Goal: Information Seeking & Learning: Learn about a topic

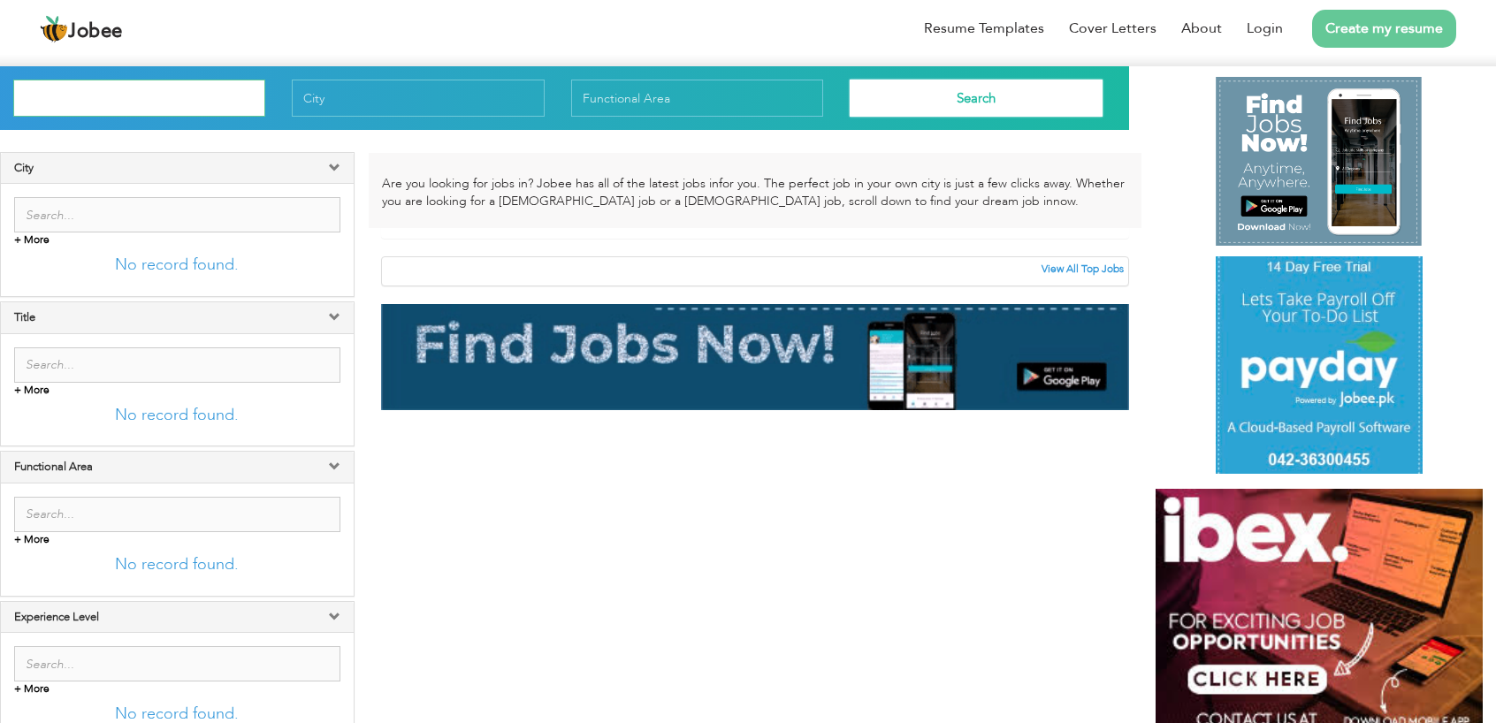
click at [87, 110] on input "text" at bounding box center [139, 98] width 252 height 37
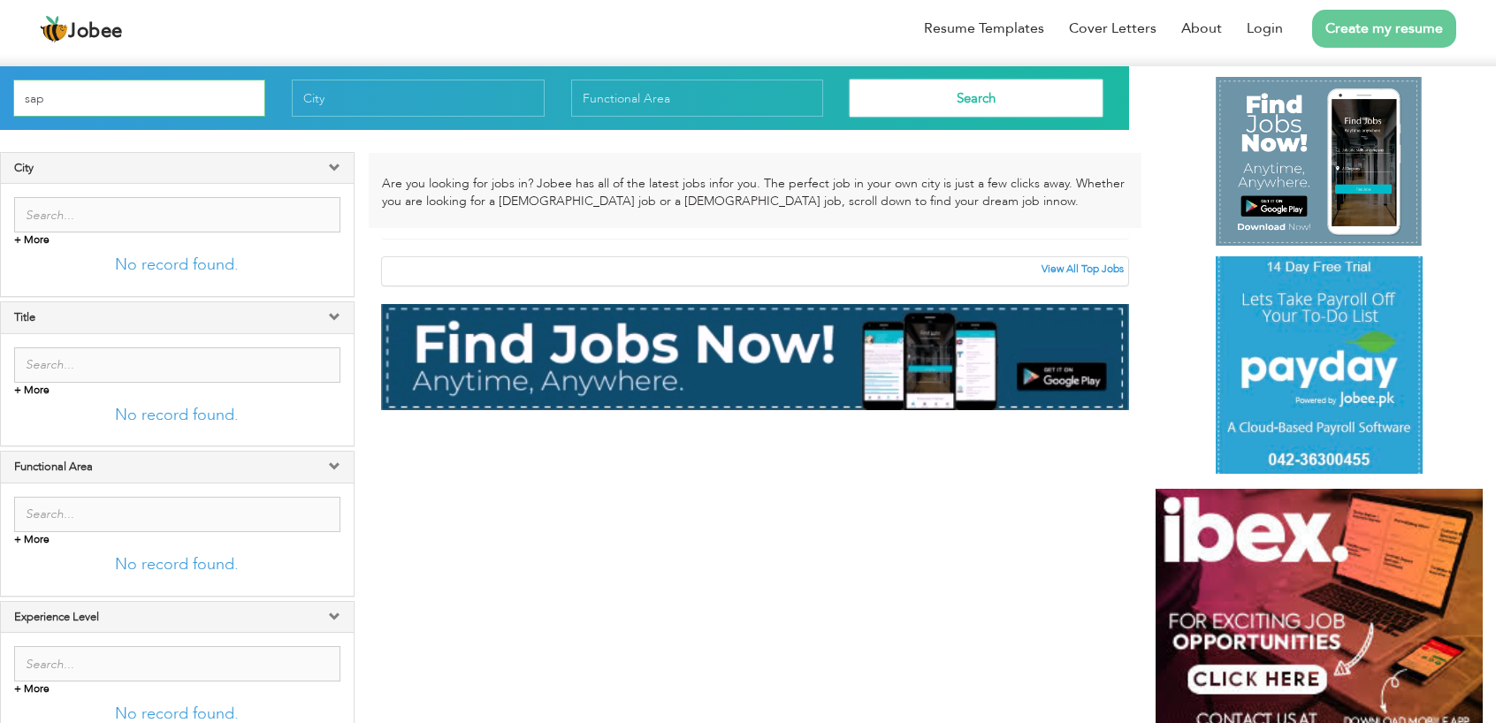
type input "sap"
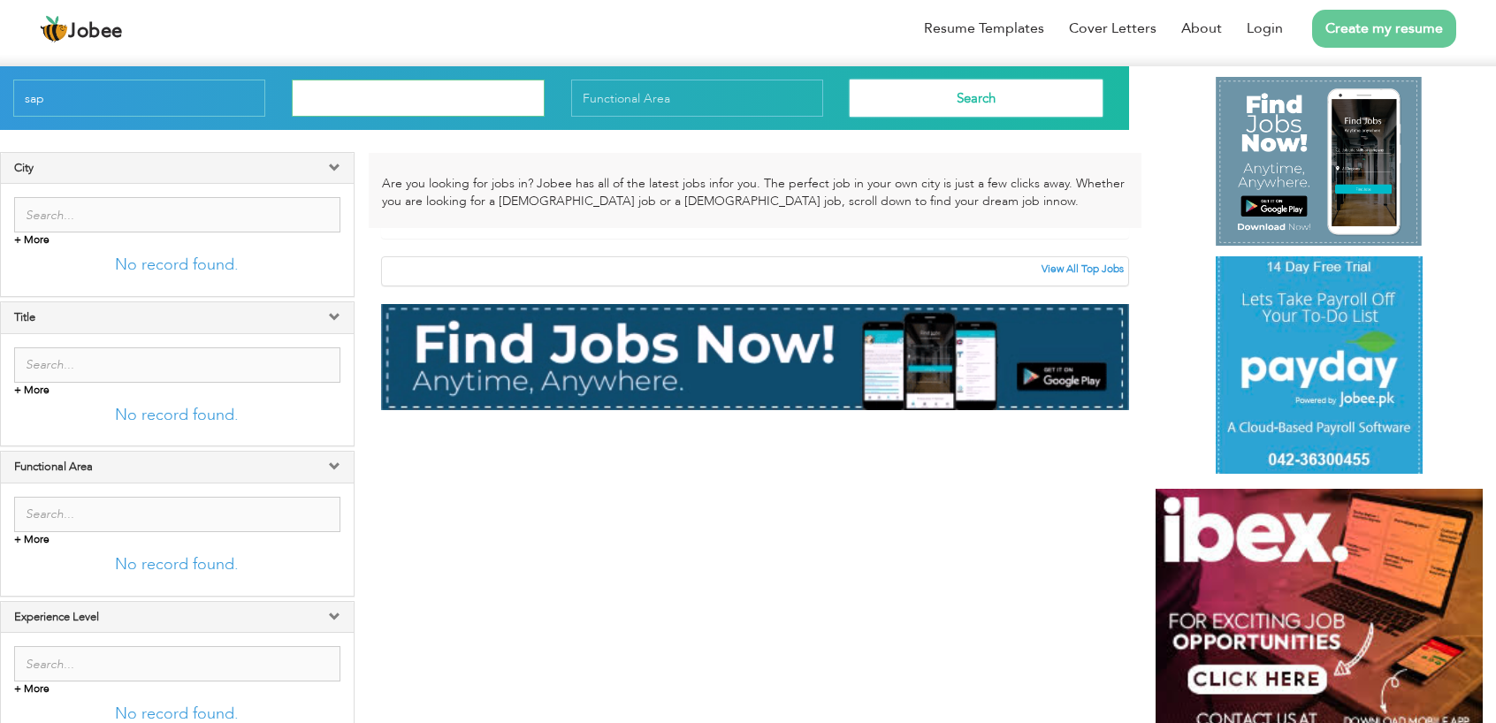
click at [381, 98] on input "text" at bounding box center [418, 98] width 252 height 37
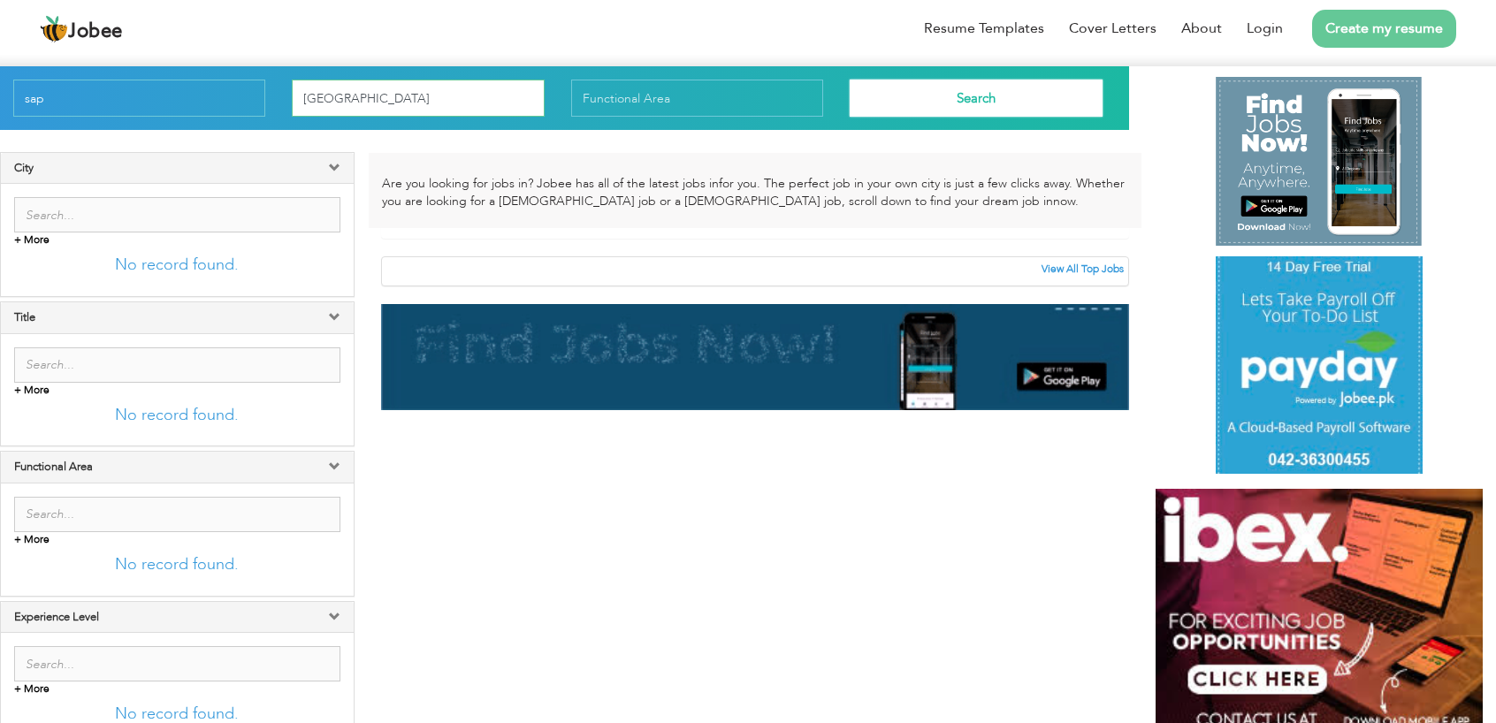
type input "[GEOGRAPHIC_DATA]"
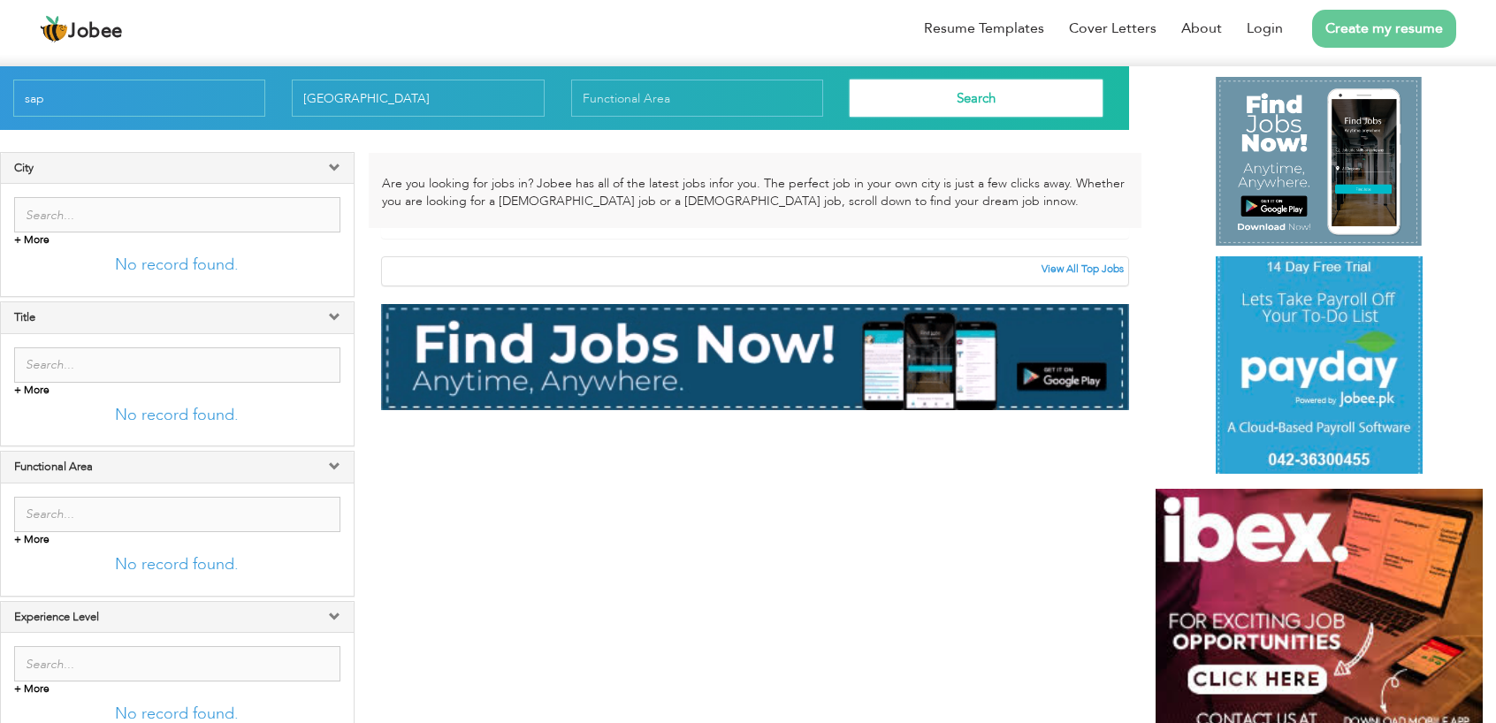
click at [930, 95] on button "Search" at bounding box center [976, 98] width 252 height 37
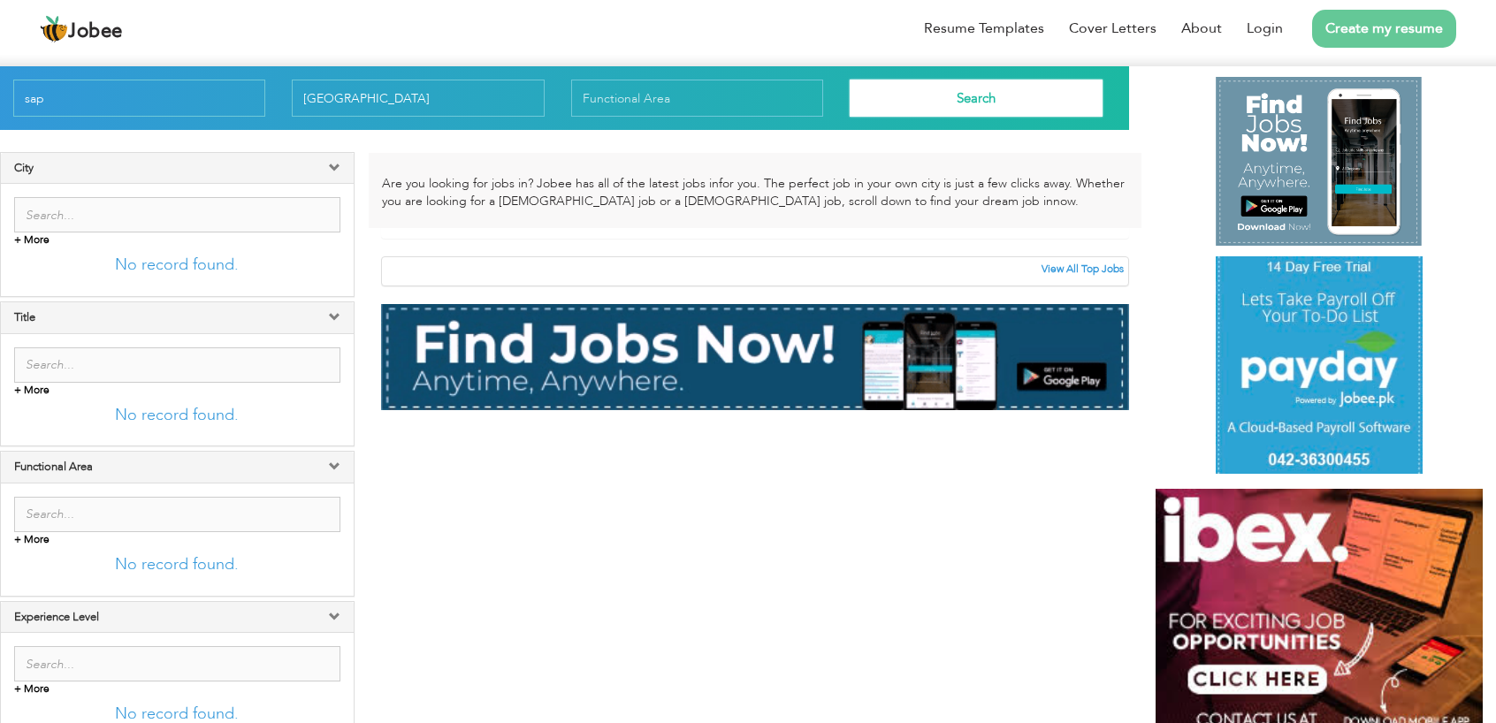
click at [930, 95] on button "Search" at bounding box center [976, 98] width 252 height 37
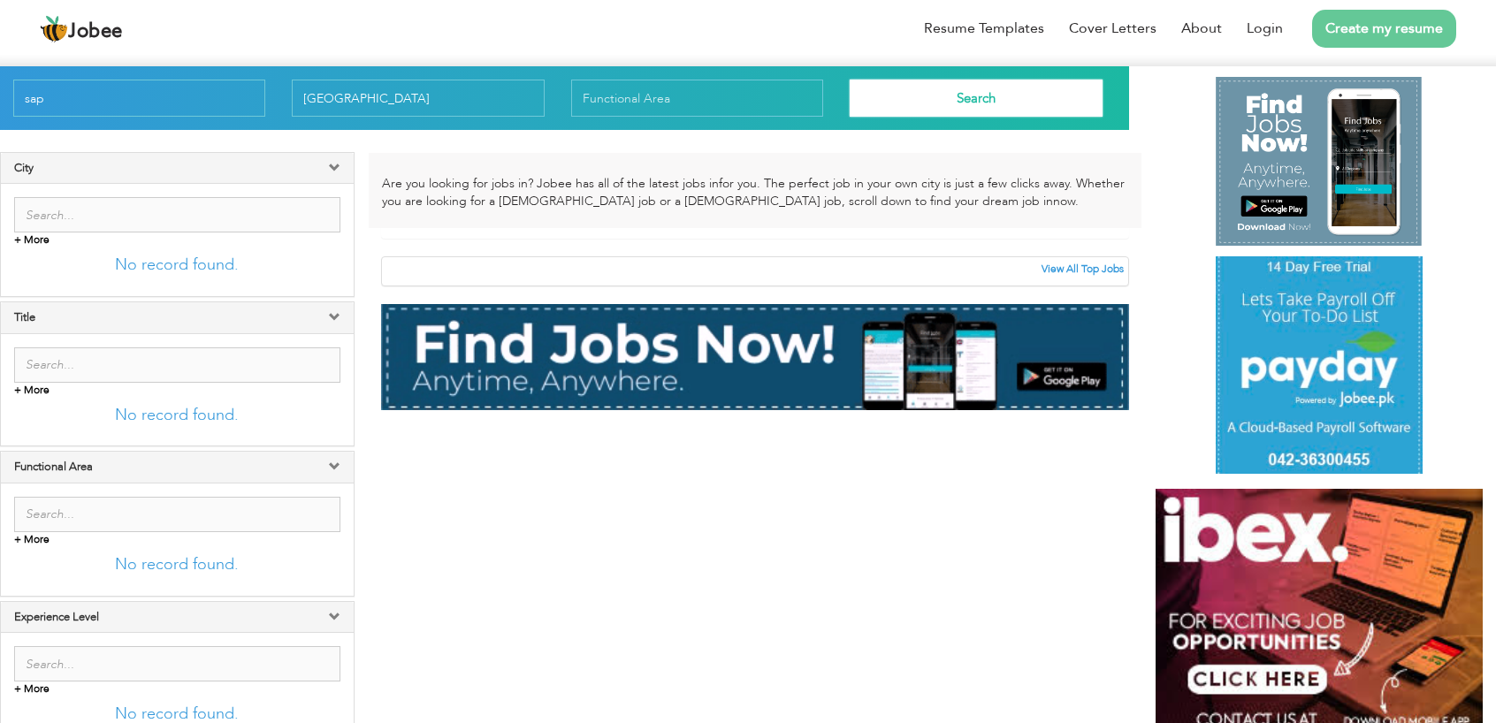
click at [320, 172] on h4 "City" at bounding box center [177, 168] width 326 height 12
click at [341, 164] on div "City" at bounding box center [177, 168] width 353 height 30
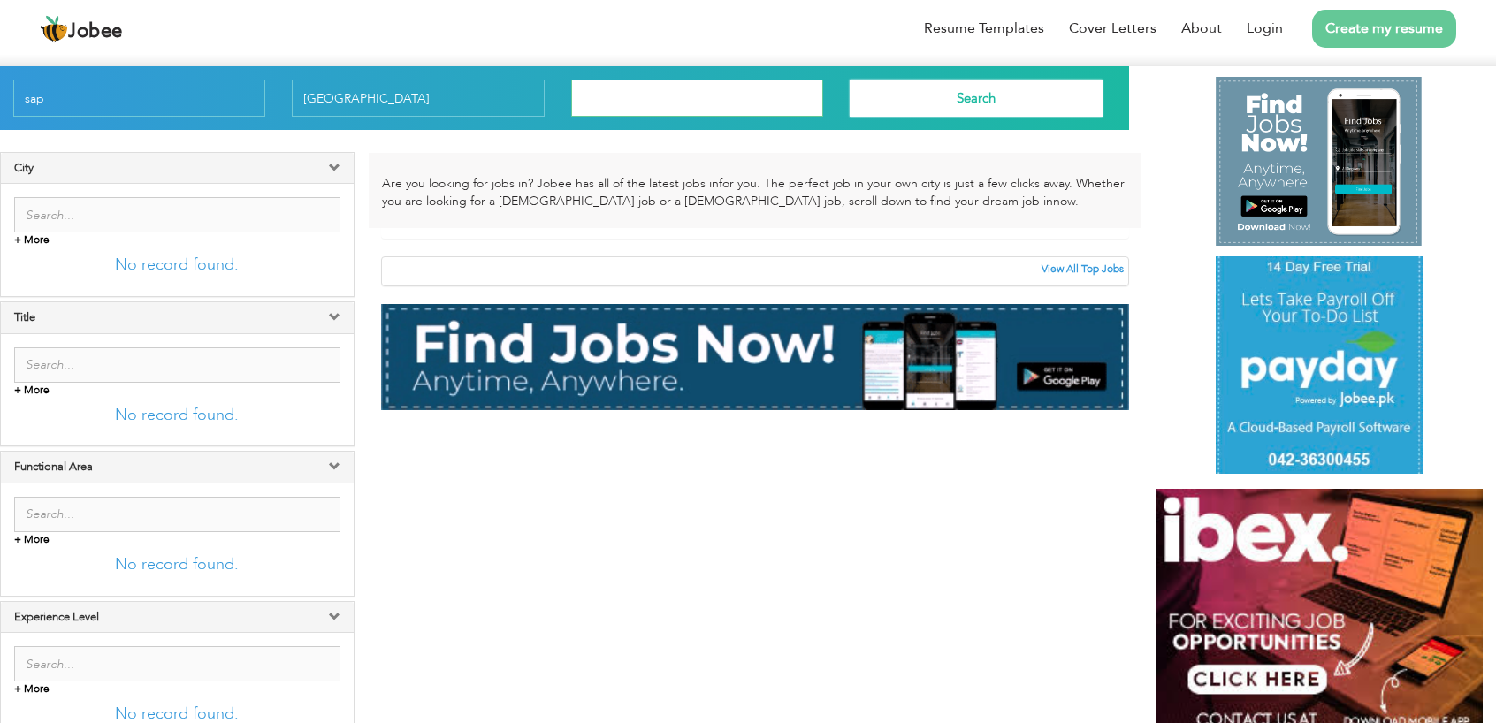
click at [605, 107] on input "text" at bounding box center [697, 98] width 252 height 37
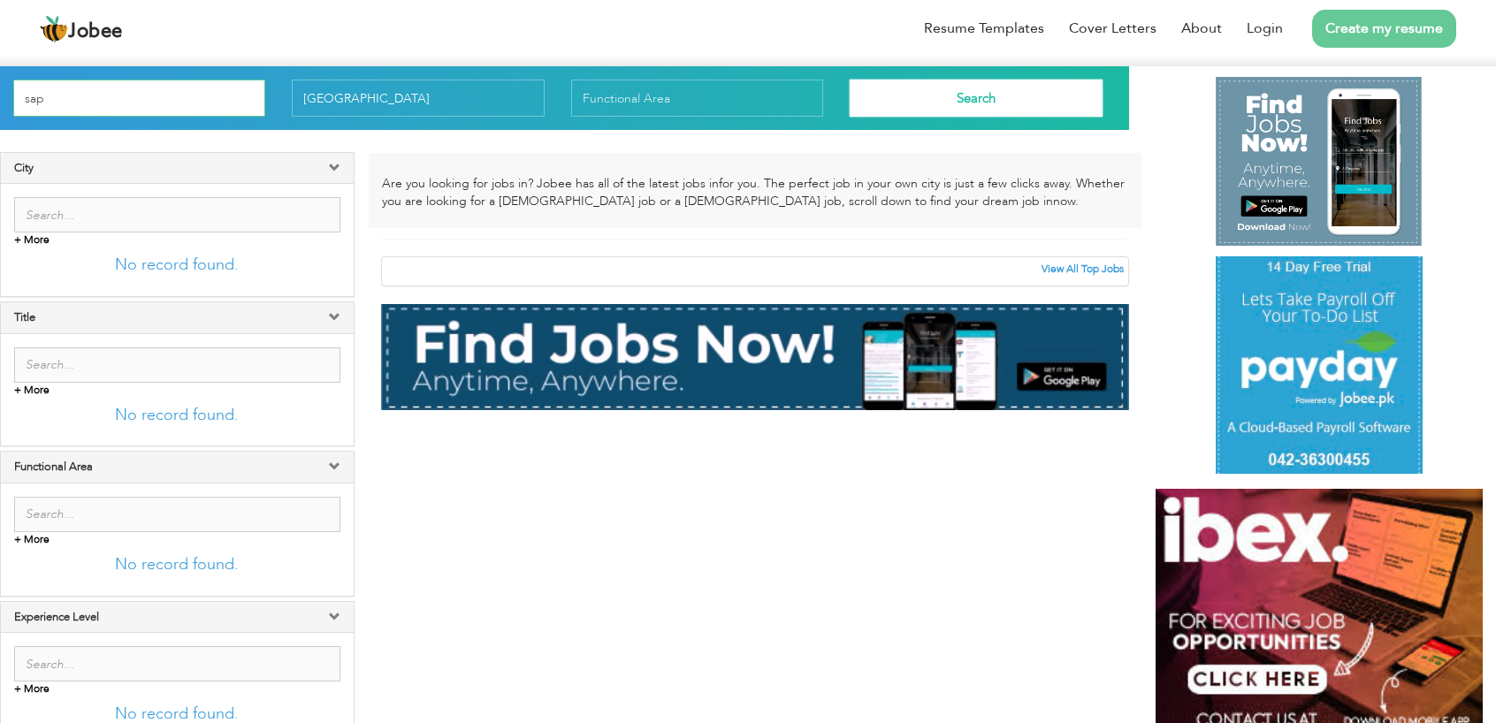
click at [104, 111] on input "sap" at bounding box center [139, 98] width 252 height 37
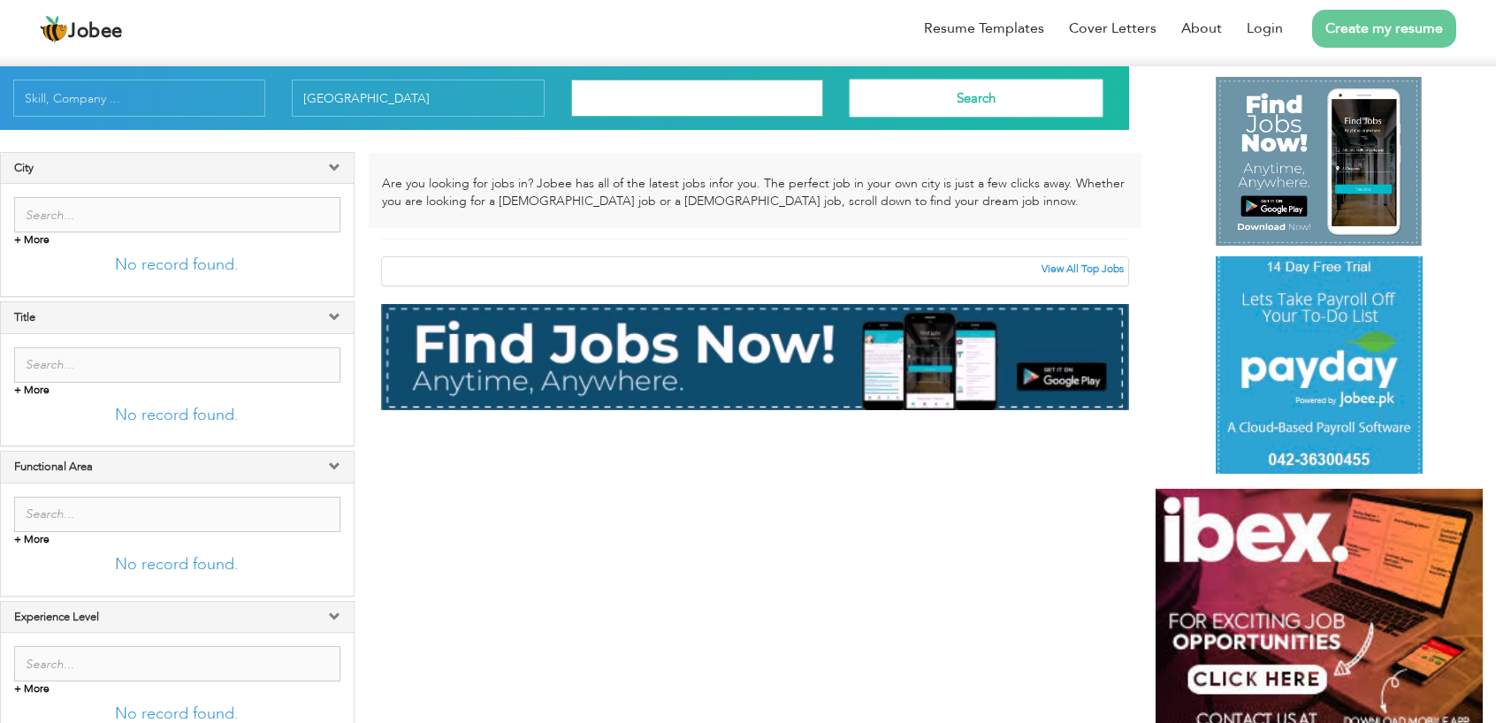
click at [628, 88] on input "text" at bounding box center [697, 98] width 252 height 37
type input "sap"
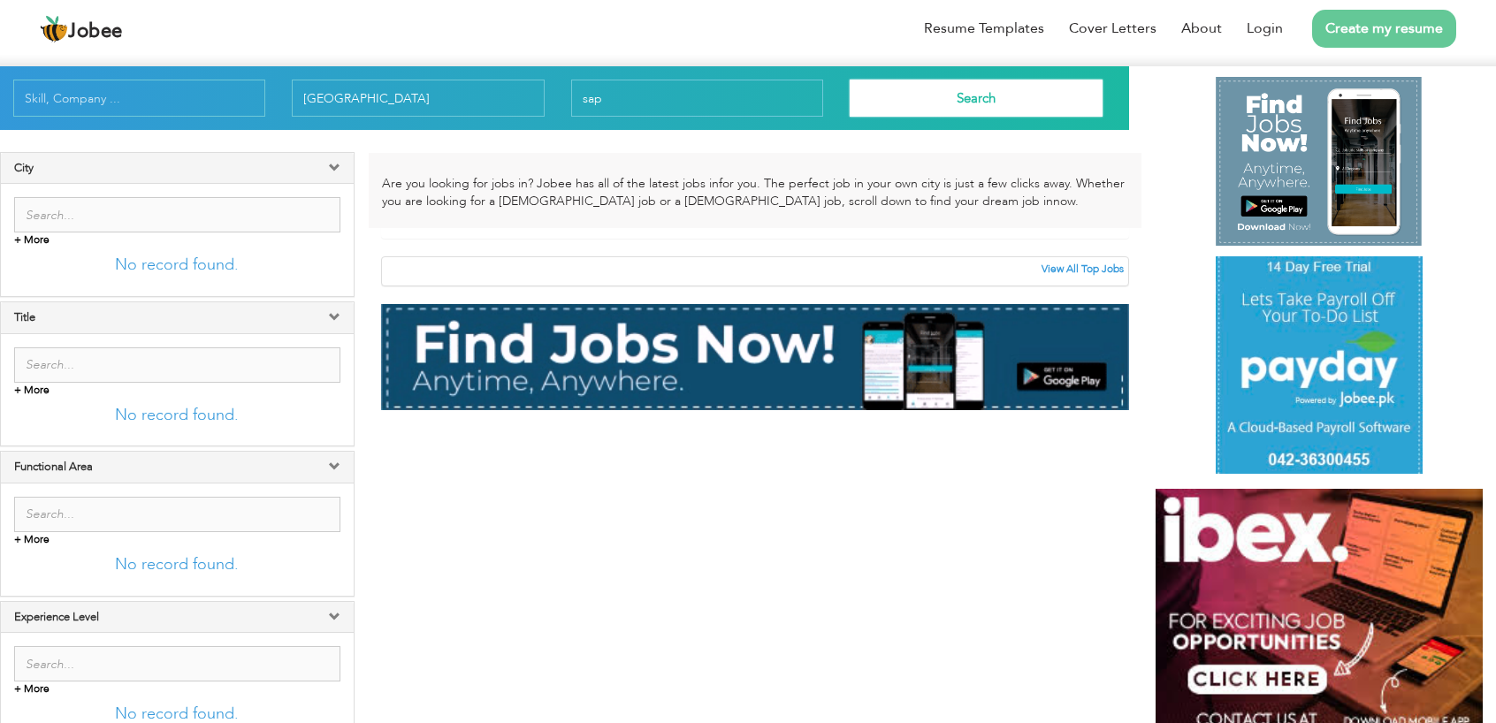
click at [905, 88] on button "Search" at bounding box center [976, 98] width 252 height 37
